Goal: Communication & Community: Answer question/provide support

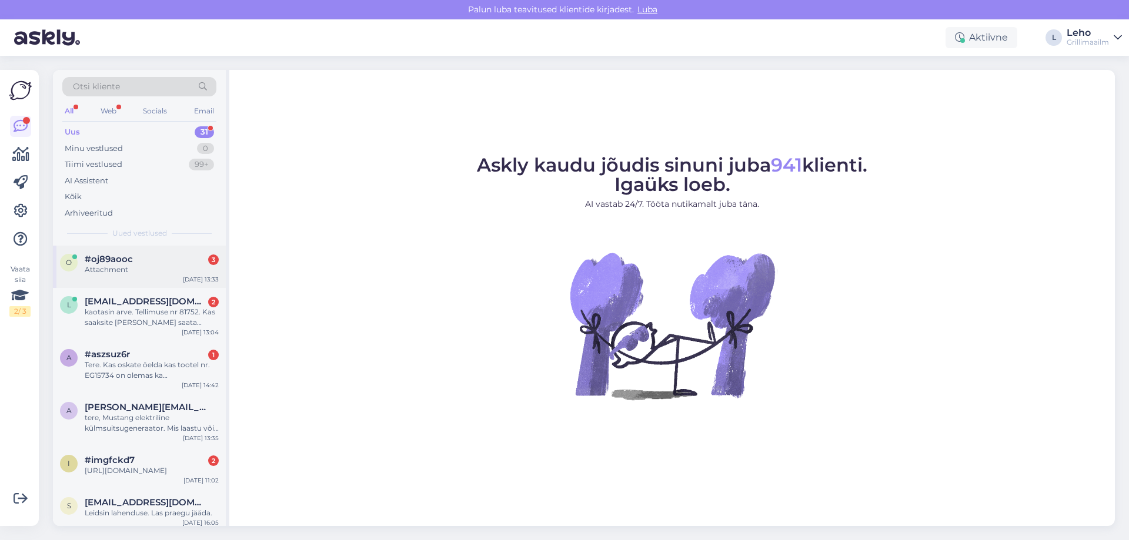
click at [113, 262] on span "#oj89aooc" at bounding box center [109, 259] width 48 height 11
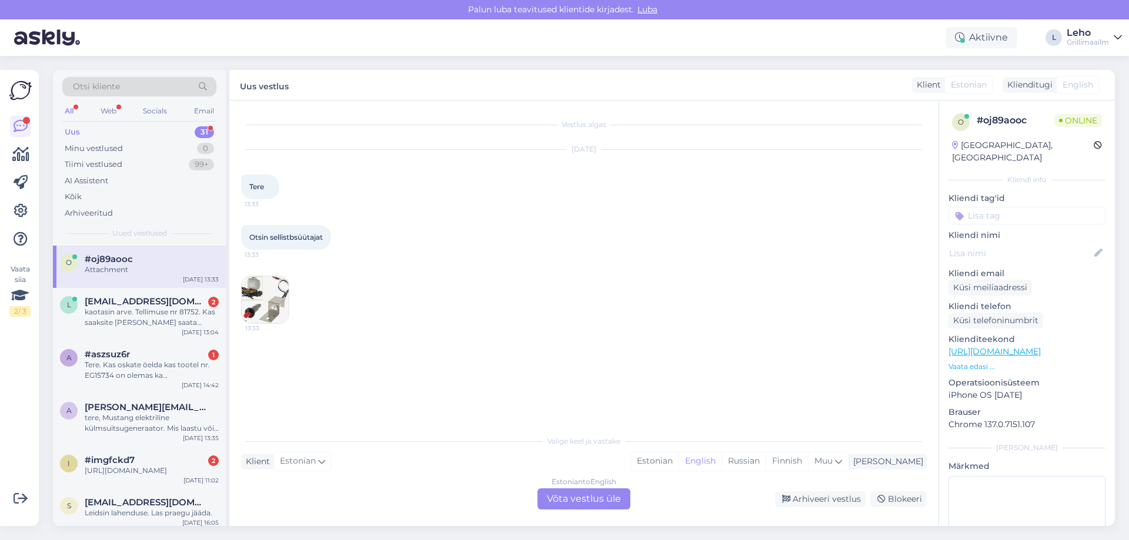
click at [259, 303] on img at bounding box center [265, 299] width 47 height 47
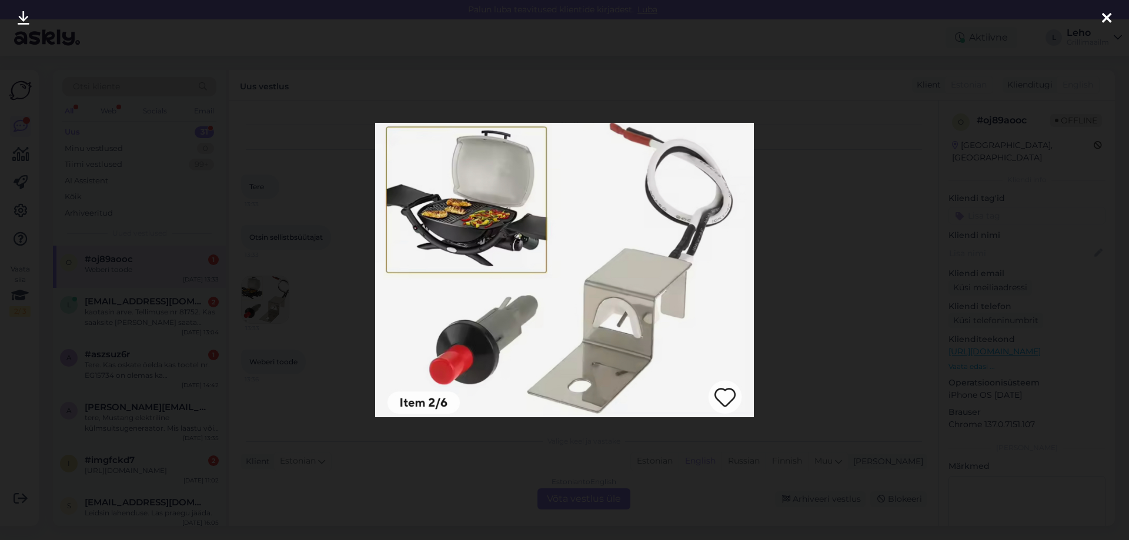
click at [310, 410] on div at bounding box center [564, 270] width 1129 height 540
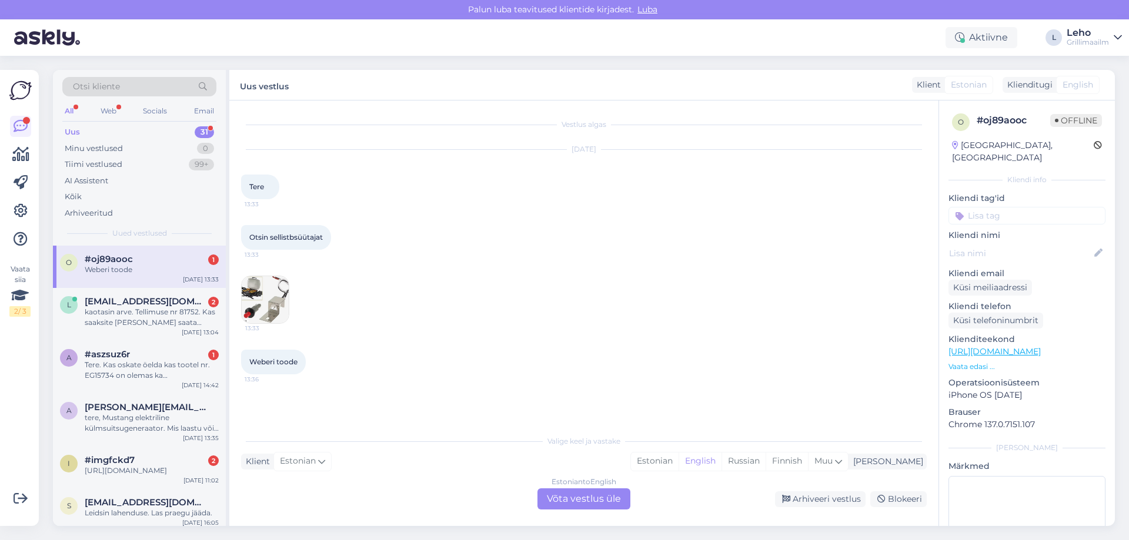
click at [581, 502] on div "Estonian to English Võta vestlus üle" at bounding box center [583, 499] width 93 height 21
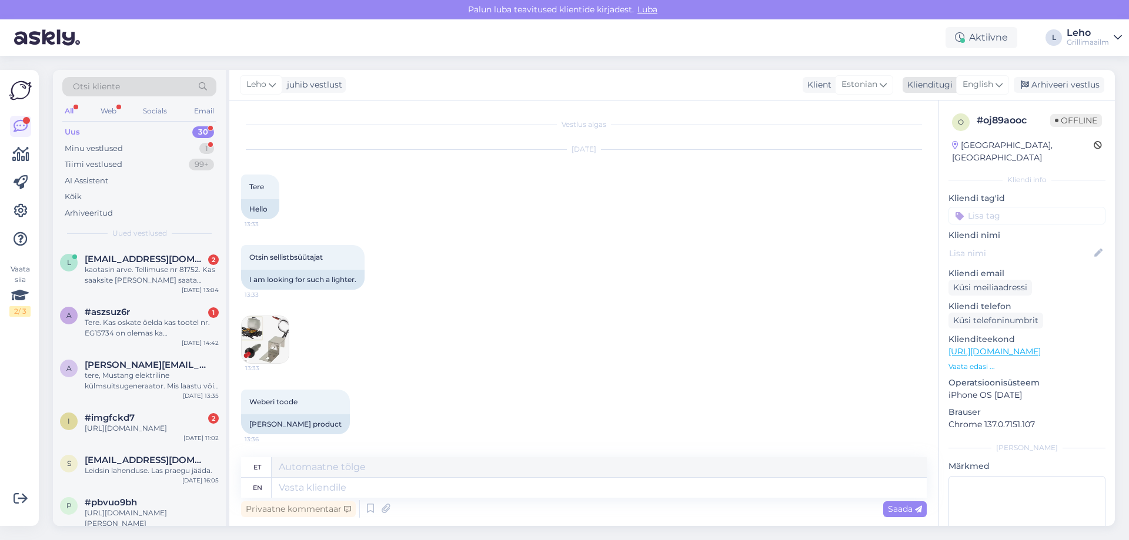
click at [999, 84] on icon at bounding box center [999, 84] width 7 height 13
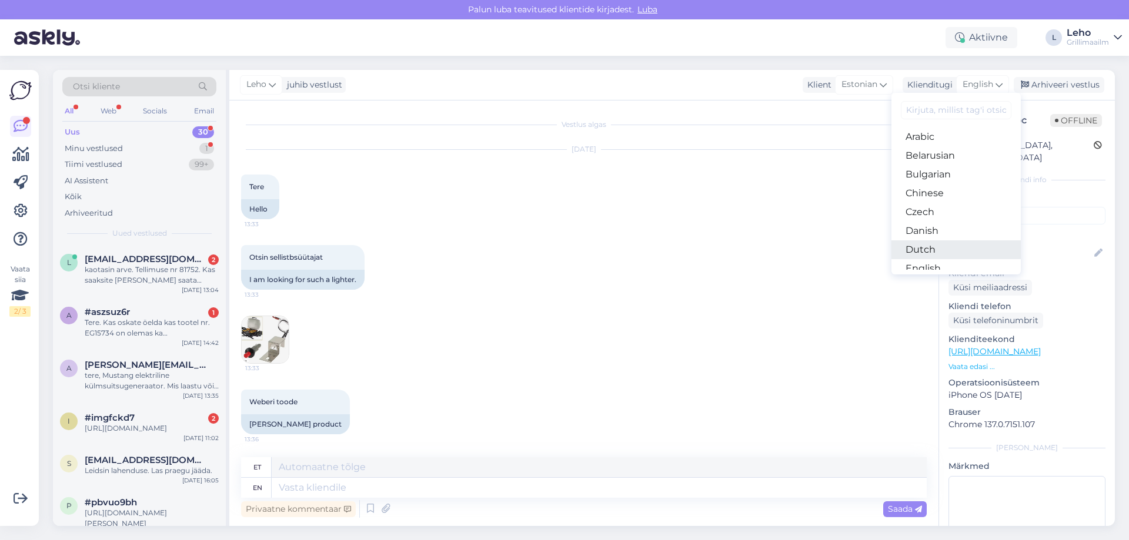
scroll to position [59, 0]
click at [941, 231] on link "Estonian" at bounding box center [955, 228] width 129 height 19
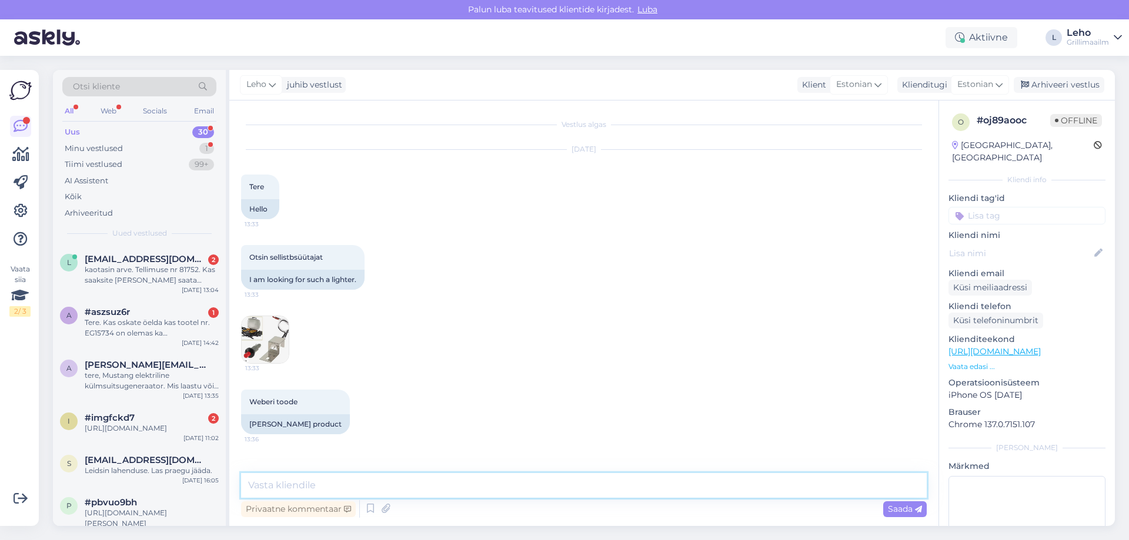
click at [377, 482] on textarea at bounding box center [584, 485] width 686 height 25
drag, startPoint x: 726, startPoint y: 488, endPoint x: 703, endPoint y: 491, distance: 23.1
click at [703, 491] on textarea "Tere, Hetkel meil laos seda ei ole. Saame panna tellimusse ja järgmise nädala t…" at bounding box center [584, 485] width 686 height 25
type textarea "Tere, Hetkel meil laos [PERSON_NAME] ole. Saame panna tellimusse ja järgmise nä…"
click at [901, 507] on span "Saada" at bounding box center [905, 509] width 34 height 11
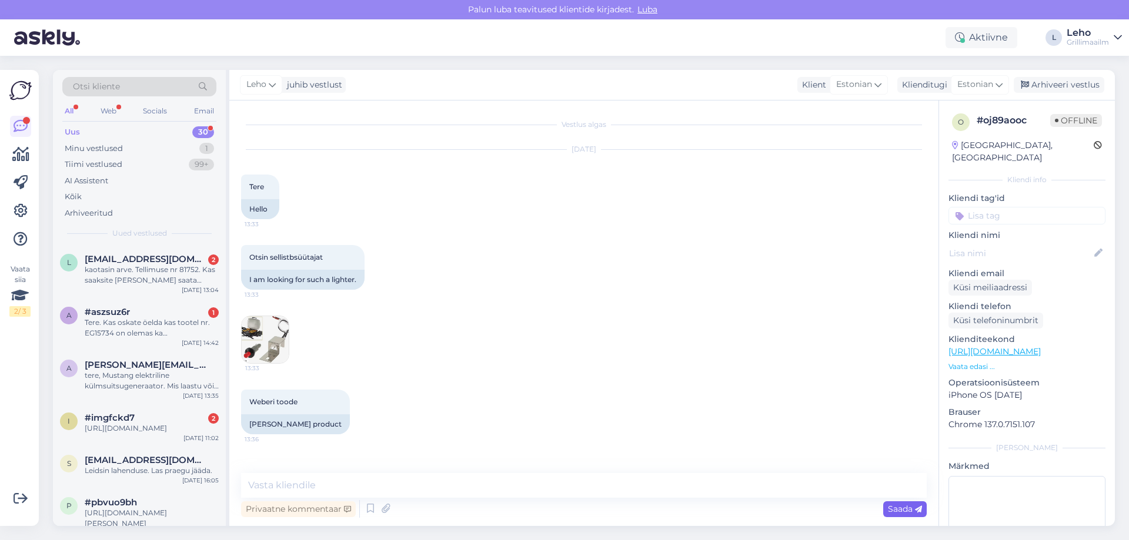
scroll to position [46, 0]
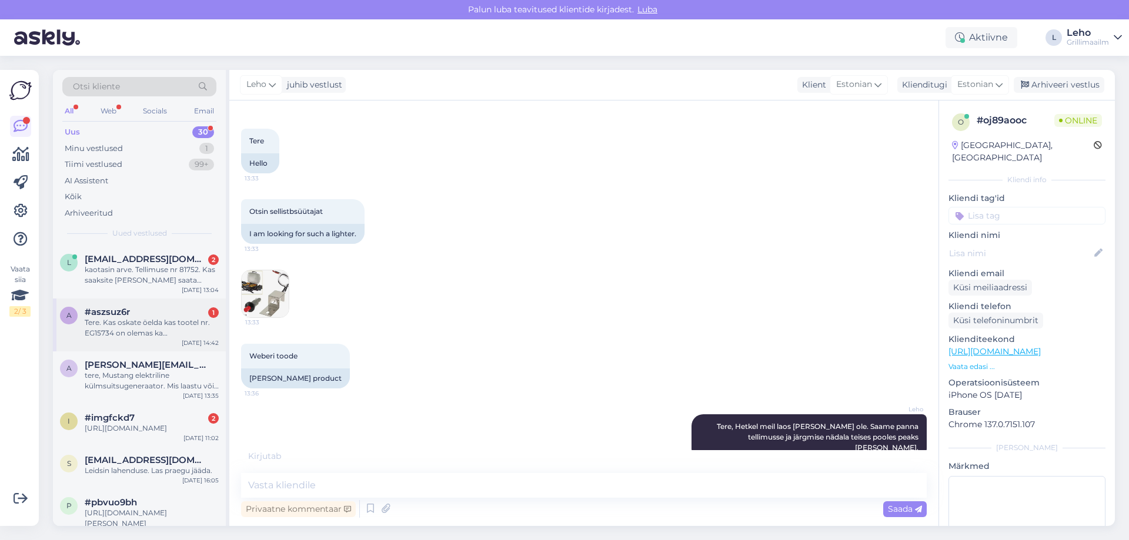
click at [174, 331] on div "Tere. Kas oskate öelda kas tootel nr. EG15734 on olemas ka liimiriba tihendil?" at bounding box center [152, 328] width 134 height 21
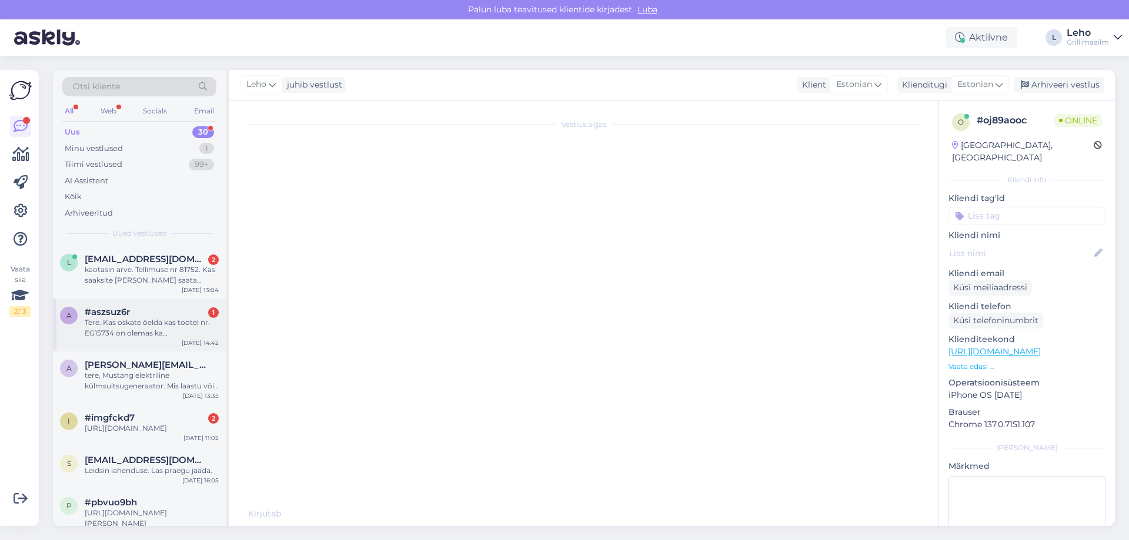
scroll to position [0, 0]
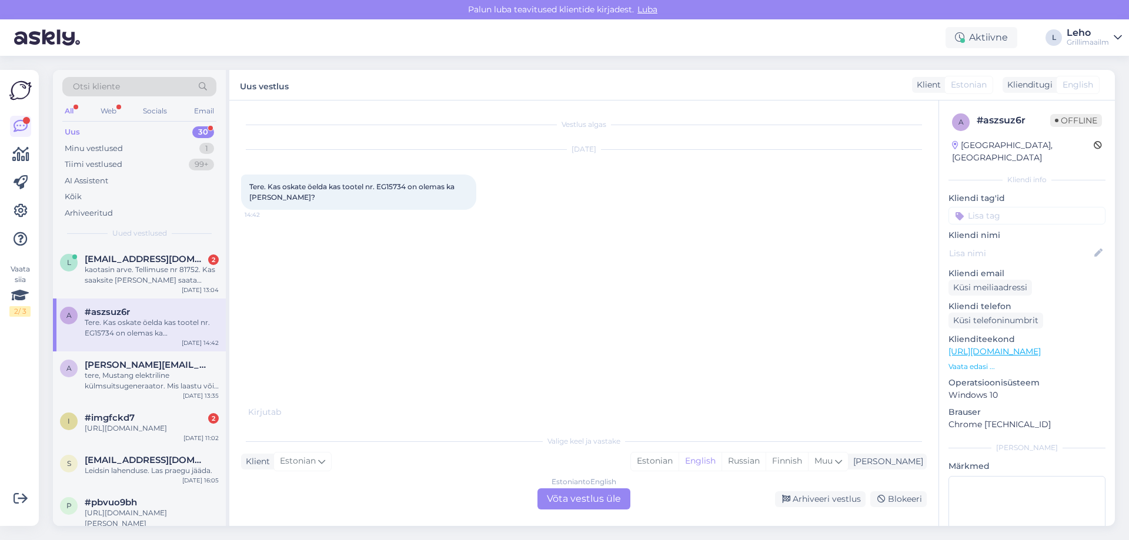
click at [582, 492] on div "Estonian to English Võta vestlus üle" at bounding box center [583, 499] width 93 height 21
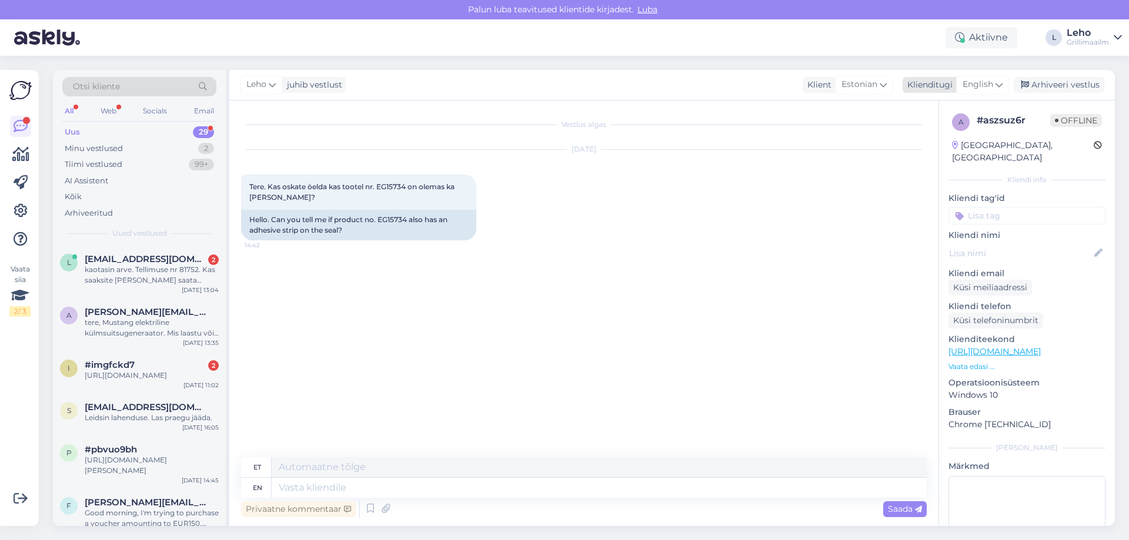
click at [1008, 82] on div "English" at bounding box center [982, 84] width 53 height 19
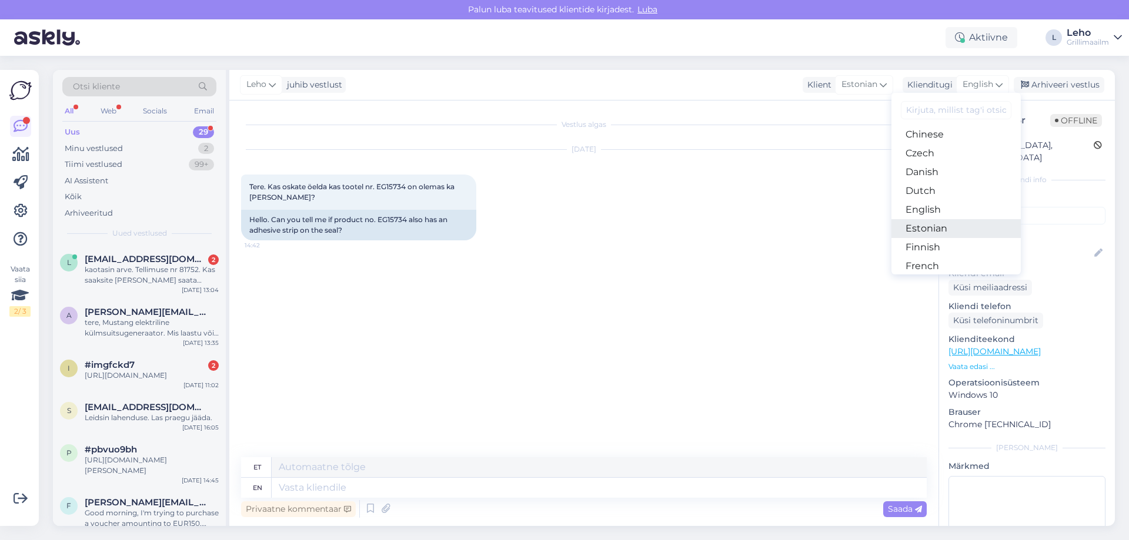
click at [953, 231] on link "Estonian" at bounding box center [955, 228] width 129 height 19
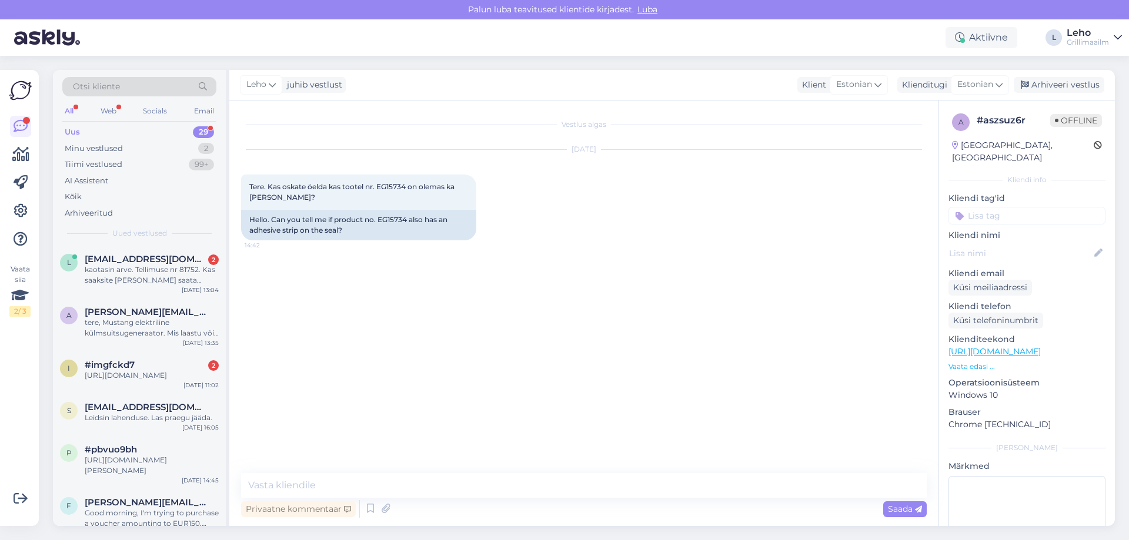
click at [459, 499] on div "Privaatne kommentaar Saada" at bounding box center [584, 509] width 686 height 22
click at [457, 494] on textarea at bounding box center [584, 485] width 686 height 25
drag, startPoint x: 379, startPoint y: 217, endPoint x: 406, endPoint y: 220, distance: 27.8
click at [406, 220] on div "Hello. Can you tell me if product no. EG15734 also has an adhesive strip on the…" at bounding box center [358, 225] width 235 height 31
copy div "EG15734"
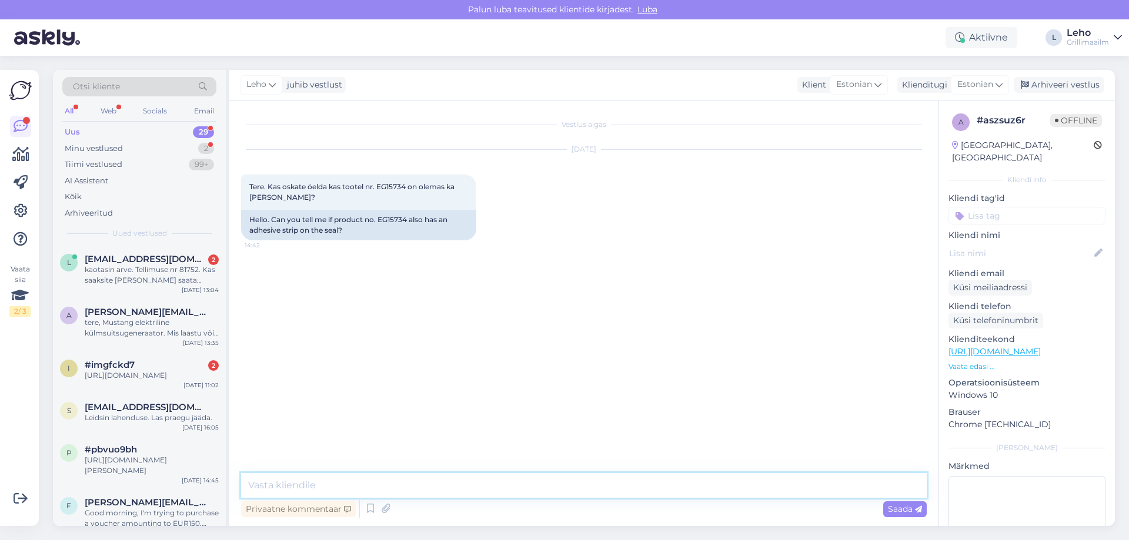
click at [450, 482] on textarea at bounding box center [584, 485] width 686 height 25
type textarea "Tere, sellel tootel ei ole liimiriba taga."
click at [1064, 85] on div "Arhiveeri vestlus" at bounding box center [1059, 85] width 91 height 16
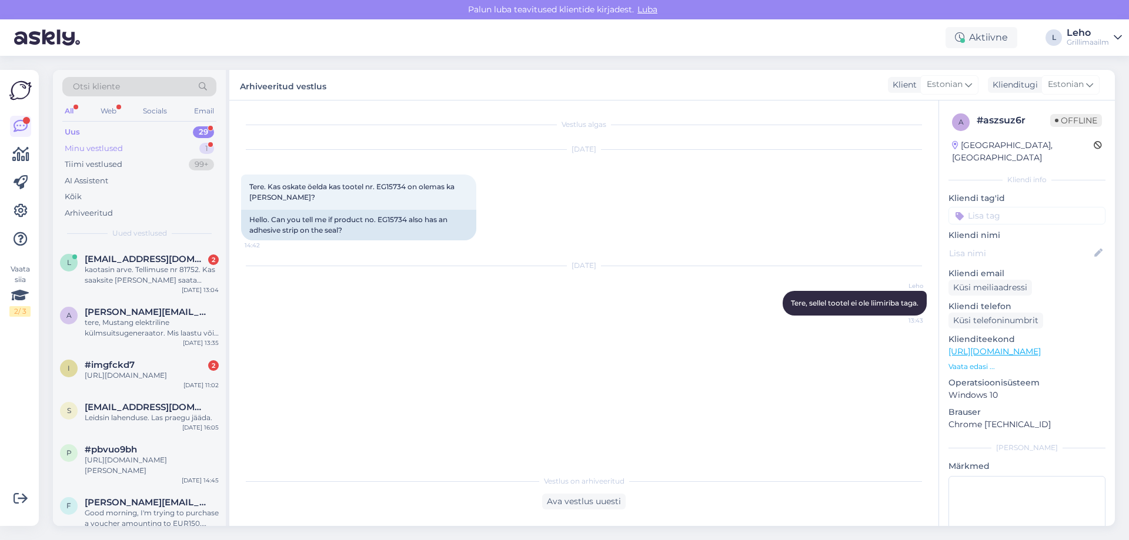
click at [123, 149] on div "Minu vestlused 1" at bounding box center [139, 149] width 154 height 16
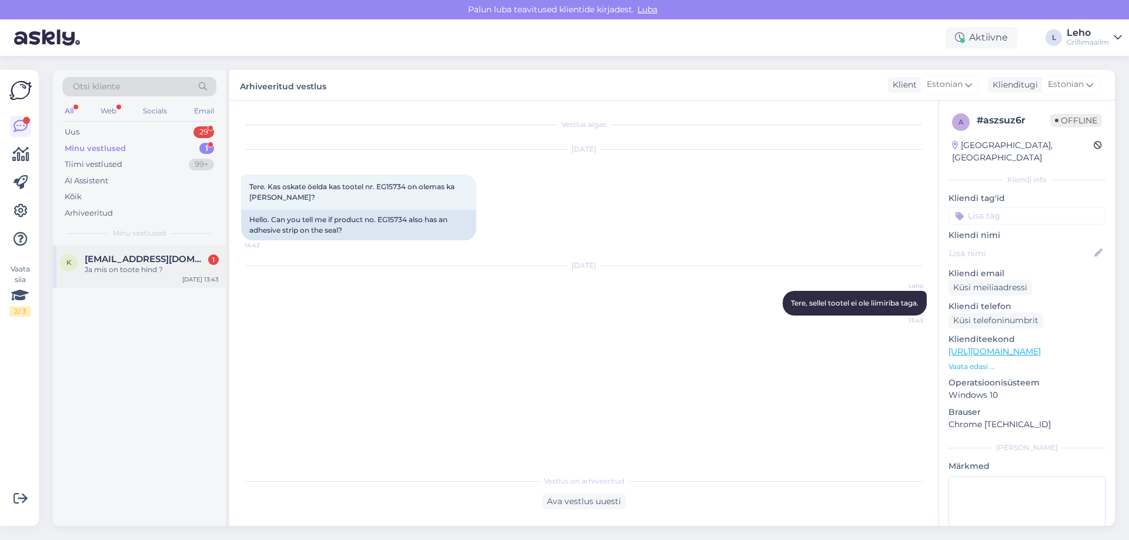
click at [104, 255] on span "[EMAIL_ADDRESS][DOMAIN_NAME]" at bounding box center [146, 259] width 122 height 11
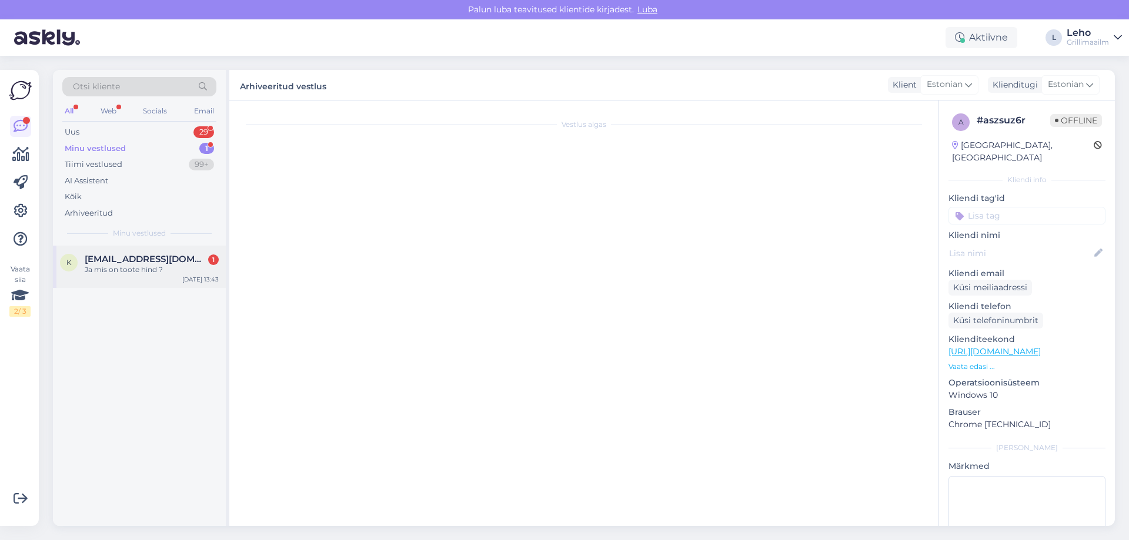
scroll to position [96, 0]
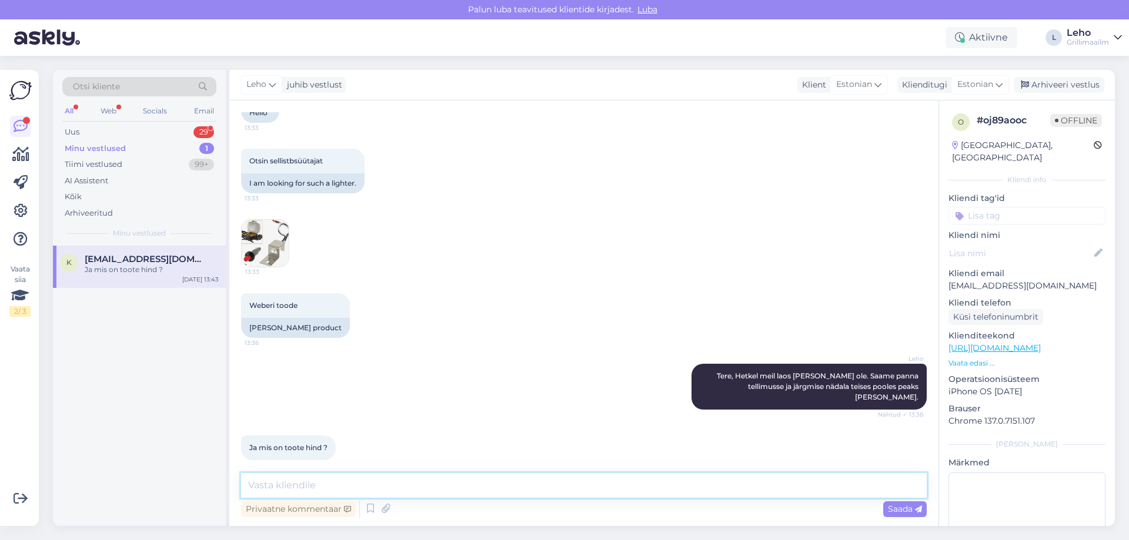
click at [569, 479] on textarea at bounding box center [584, 485] width 686 height 25
drag, startPoint x: 377, startPoint y: 480, endPoint x: 199, endPoint y: 467, distance: 178.0
click at [199, 467] on div "Otsi kliente All Web Socials Email Uus 29 Minu vestlused 1 Tiimi vestlused 99+ …" at bounding box center [584, 298] width 1062 height 456
type textarea "35.-"
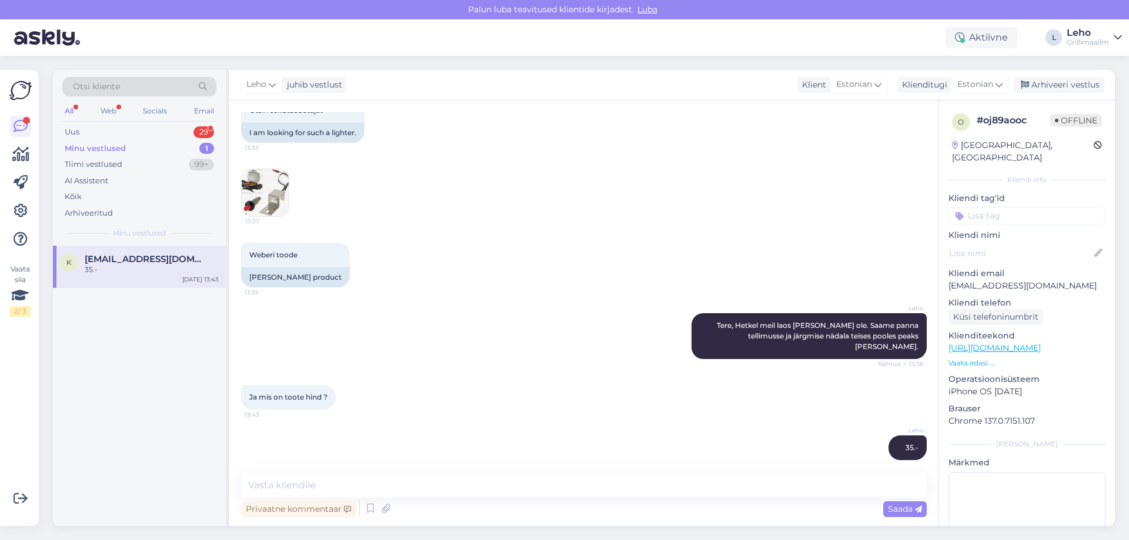
click at [99, 151] on div "Minu vestlused" at bounding box center [95, 149] width 61 height 12
click at [71, 113] on div "All" at bounding box center [69, 110] width 14 height 15
click at [66, 114] on div "All" at bounding box center [69, 110] width 14 height 15
click at [68, 131] on div "Uus" at bounding box center [72, 132] width 15 height 12
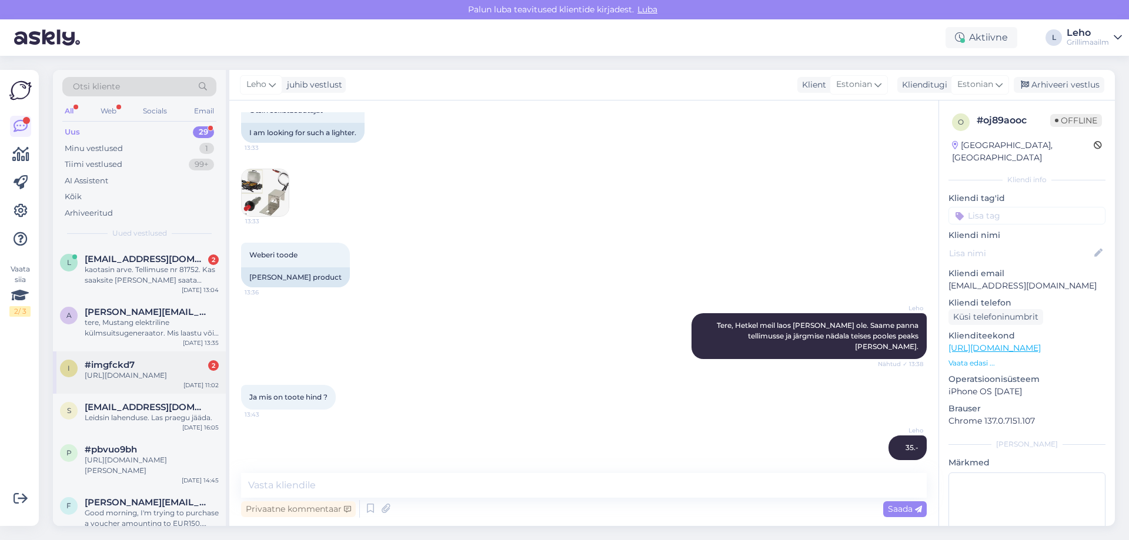
click at [153, 381] on div "[URL][DOMAIN_NAME]" at bounding box center [152, 375] width 134 height 11
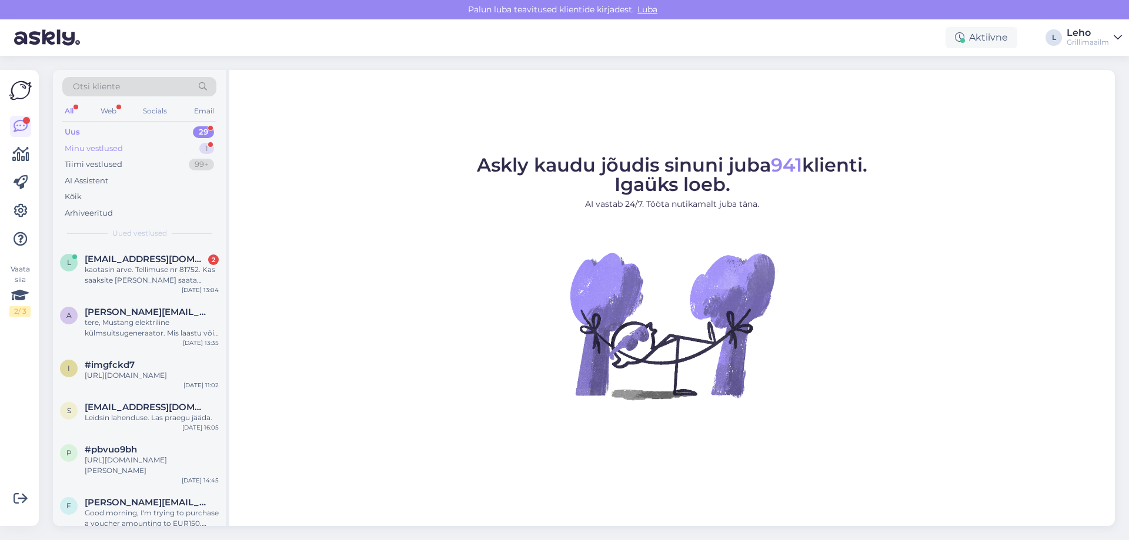
click at [108, 149] on div "Minu vestlused" at bounding box center [94, 149] width 58 height 12
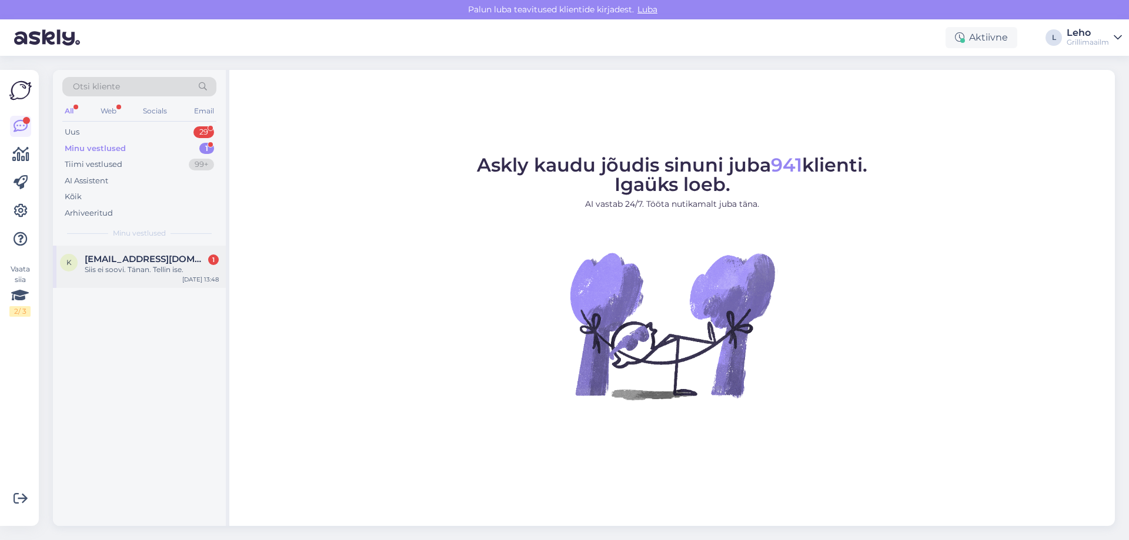
click at [150, 258] on span "[EMAIL_ADDRESS][DOMAIN_NAME]" at bounding box center [146, 259] width 122 height 11
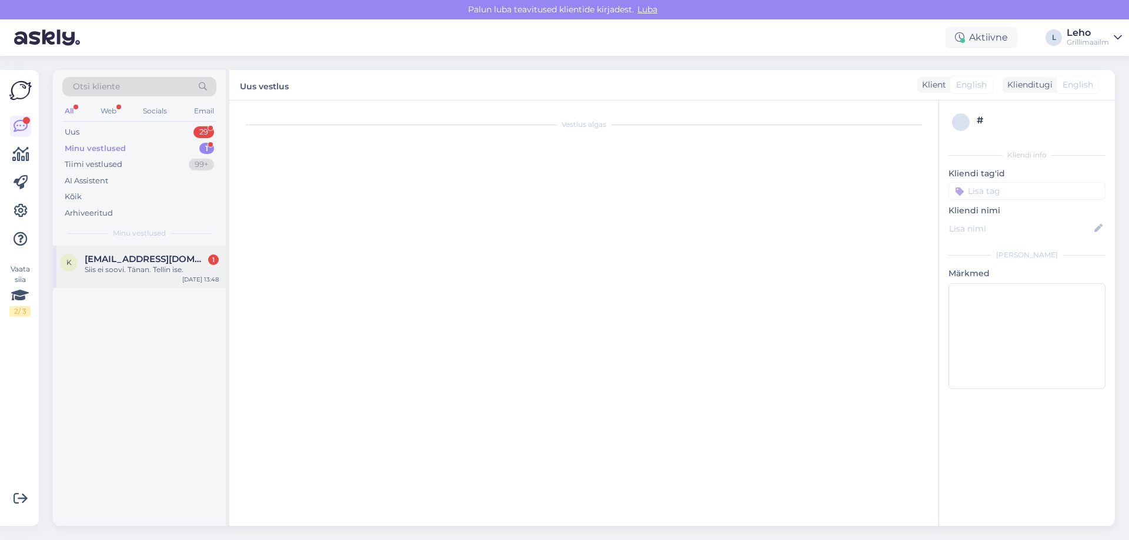
scroll to position [198, 0]
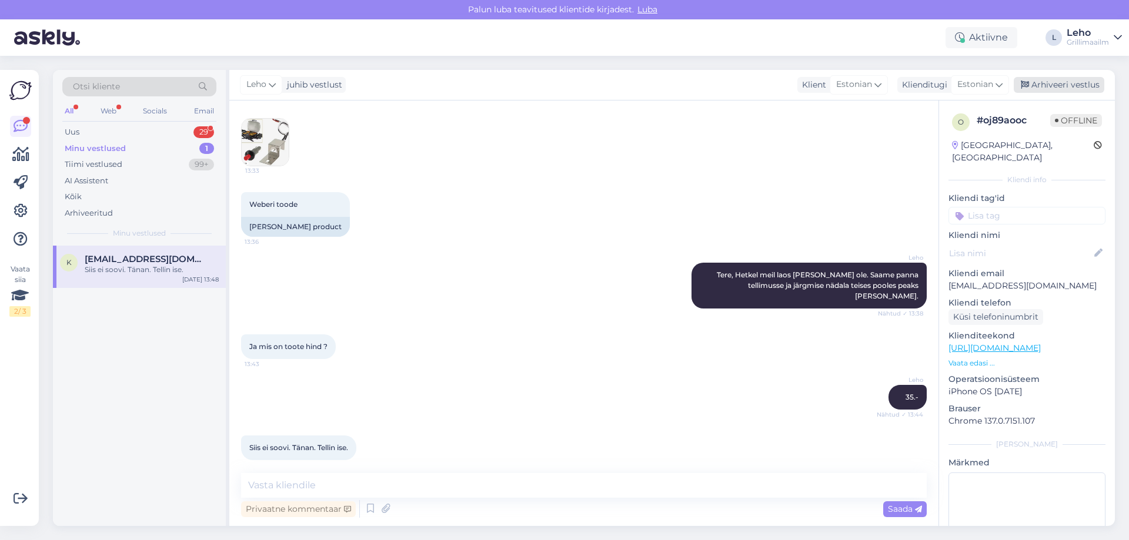
click at [1054, 87] on div "Arhiveeri vestlus" at bounding box center [1059, 85] width 91 height 16
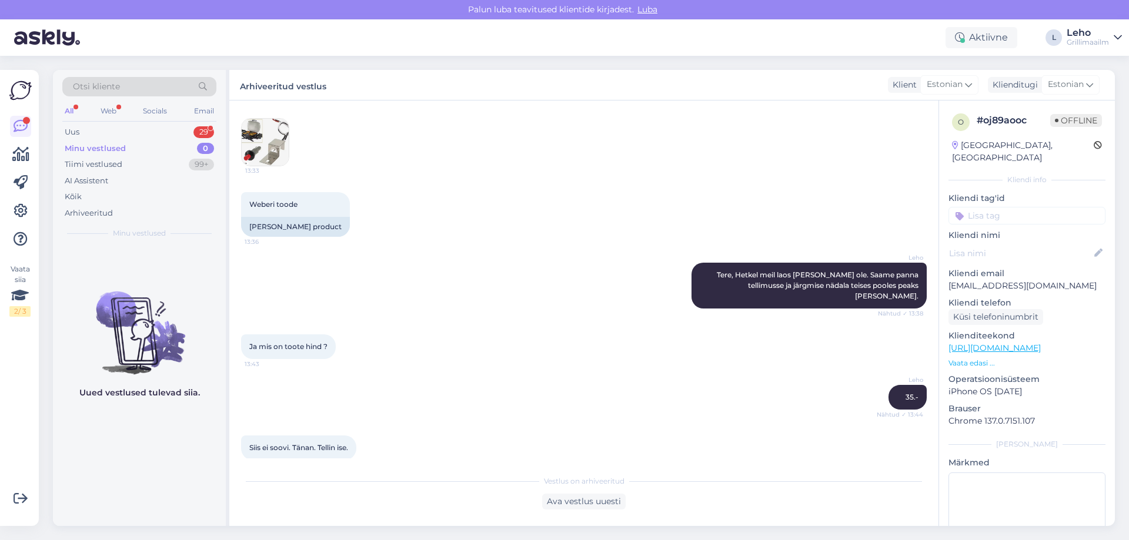
click at [74, 111] on div "All" at bounding box center [69, 110] width 14 height 15
click at [75, 135] on div "Uus" at bounding box center [72, 132] width 15 height 12
